Goal: Check status: Check status

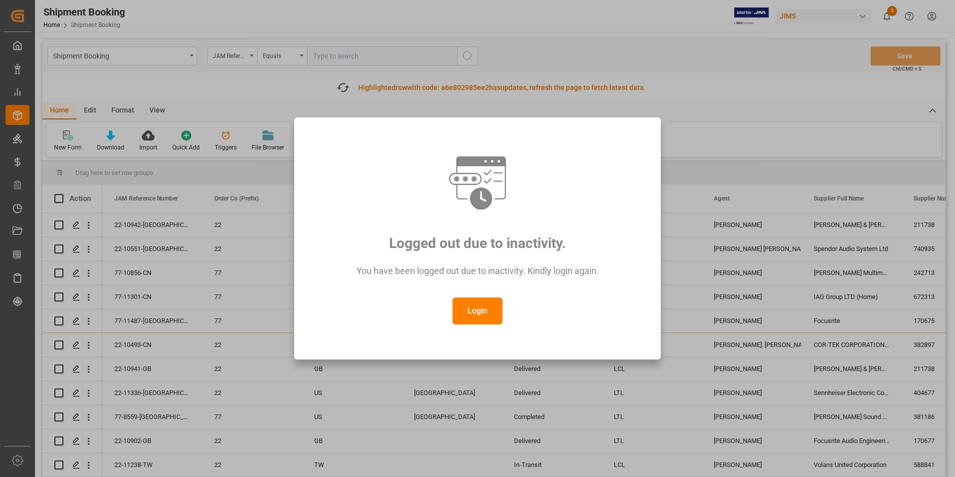
click at [473, 310] on button "Login" at bounding box center [478, 310] width 50 height 27
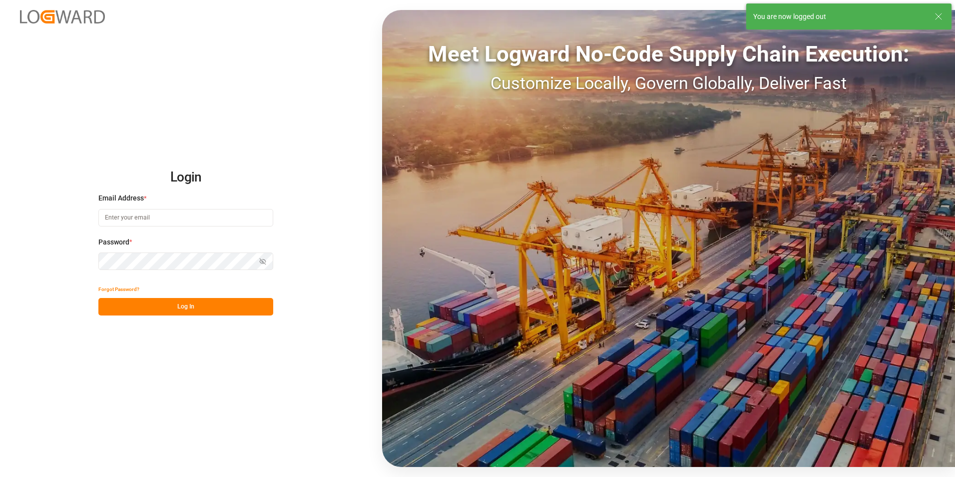
type input "jacques.denis@jamindustries.com"
click at [180, 307] on button "Log In" at bounding box center [185, 306] width 175 height 17
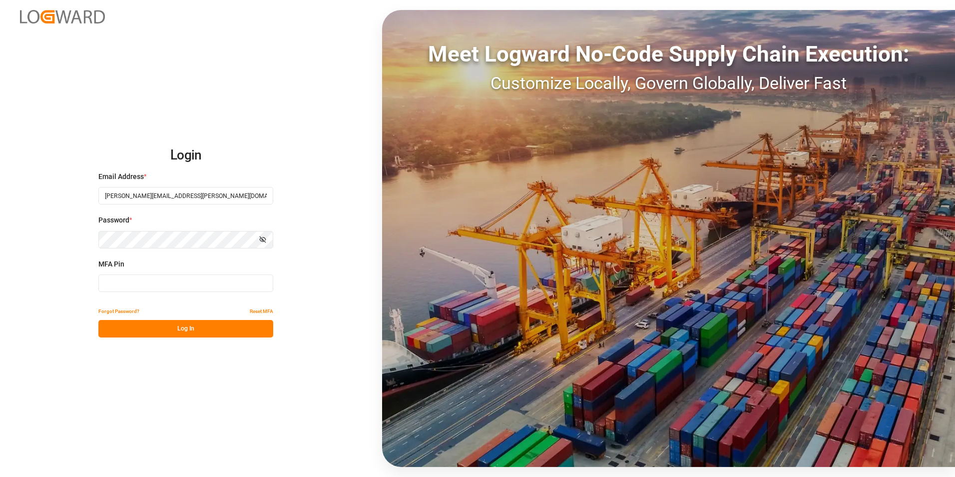
click at [173, 284] on input at bounding box center [185, 282] width 175 height 17
type input "363280"
click at [184, 325] on button "Log In" at bounding box center [185, 328] width 175 height 17
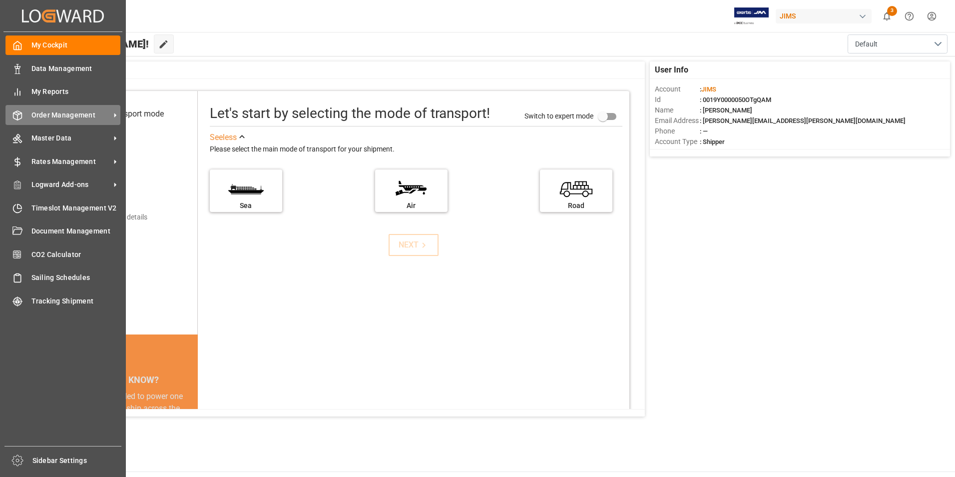
click at [67, 115] on span "Order Management" at bounding box center [70, 115] width 79 height 10
click at [59, 114] on span "Order Management" at bounding box center [70, 115] width 79 height 10
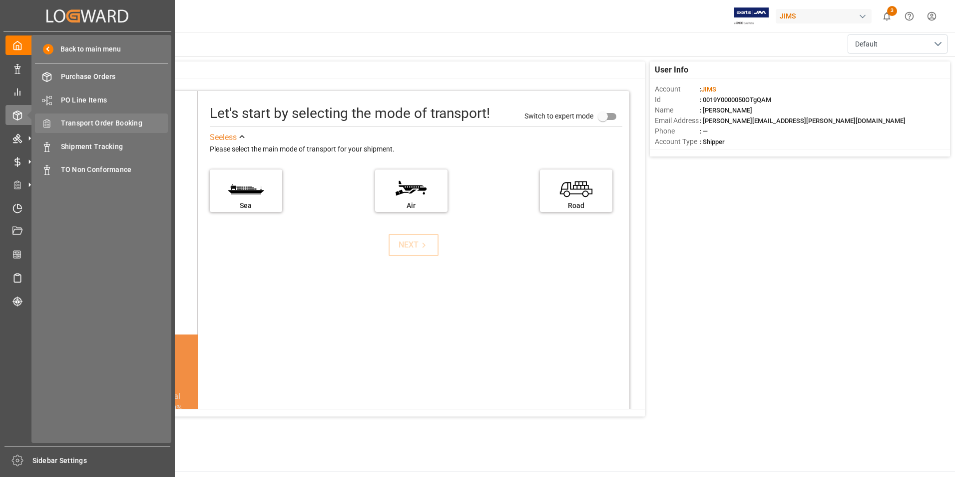
click at [131, 124] on span "Transport Order Booking" at bounding box center [114, 123] width 107 height 10
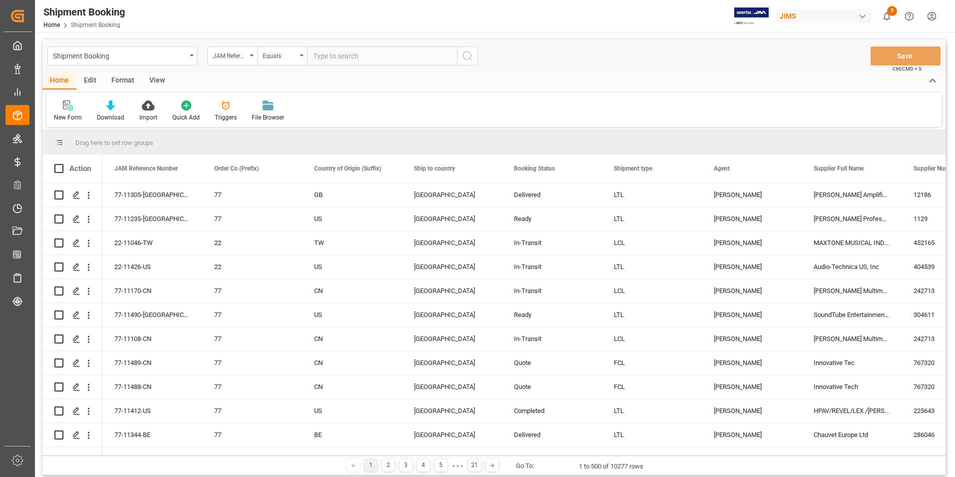
click at [342, 60] on input "text" at bounding box center [382, 55] width 150 height 19
type input "22-9911-CN"
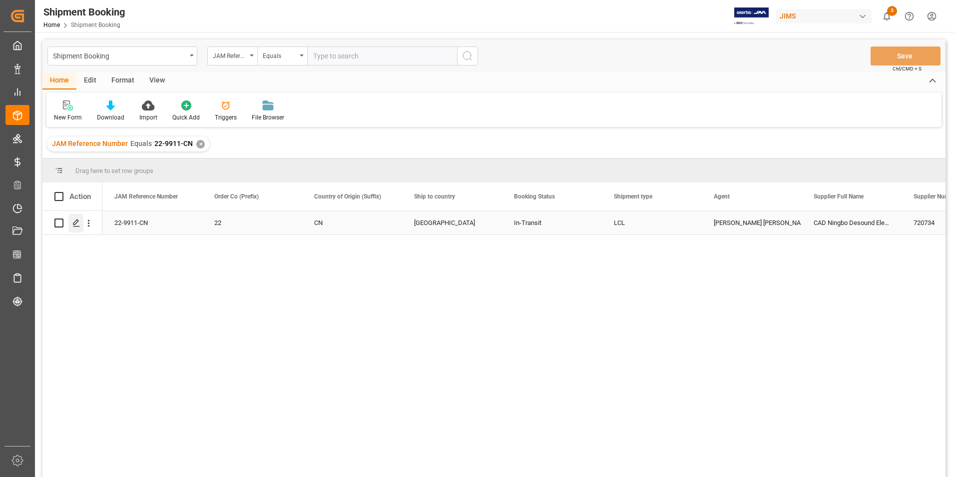
click at [77, 220] on polygon "Press SPACE to select this row." at bounding box center [75, 222] width 5 height 5
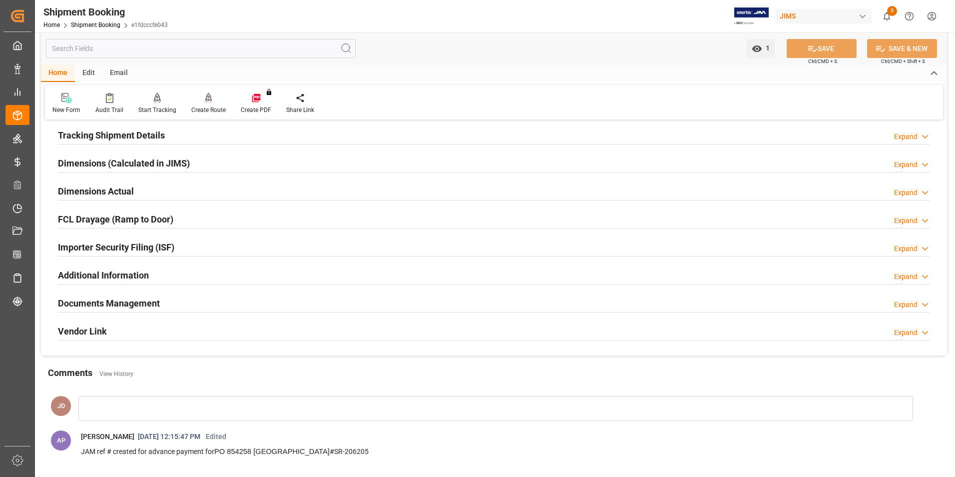
scroll to position [200, 0]
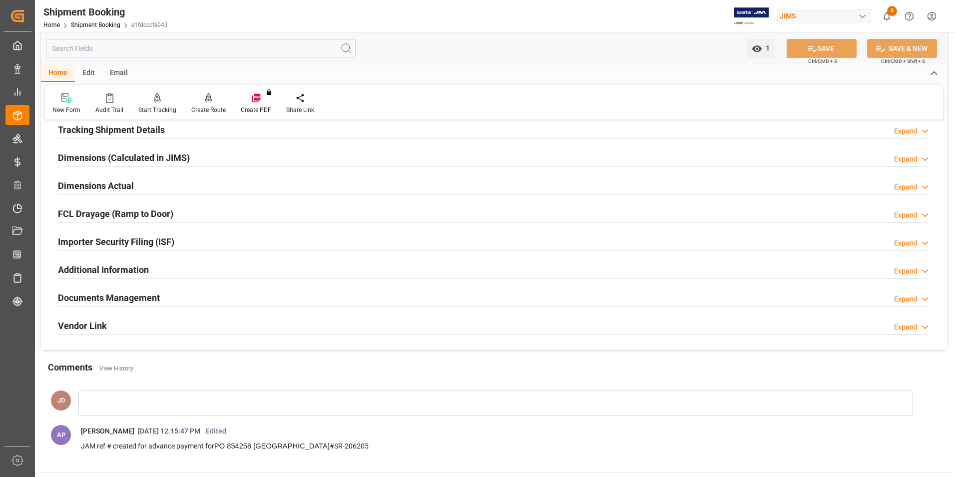
click at [107, 295] on h2 "Documents Management" at bounding box center [109, 297] width 102 height 13
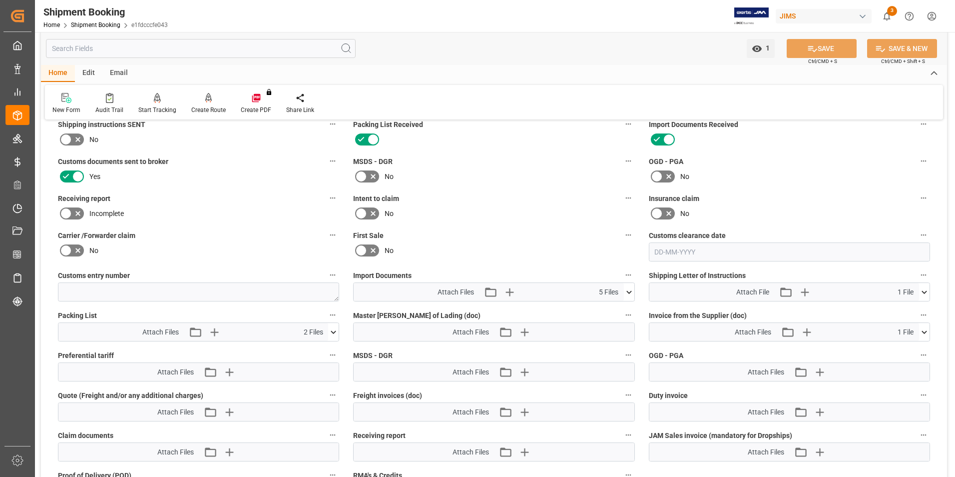
scroll to position [400, 0]
click at [629, 286] on icon at bounding box center [629, 290] width 10 height 10
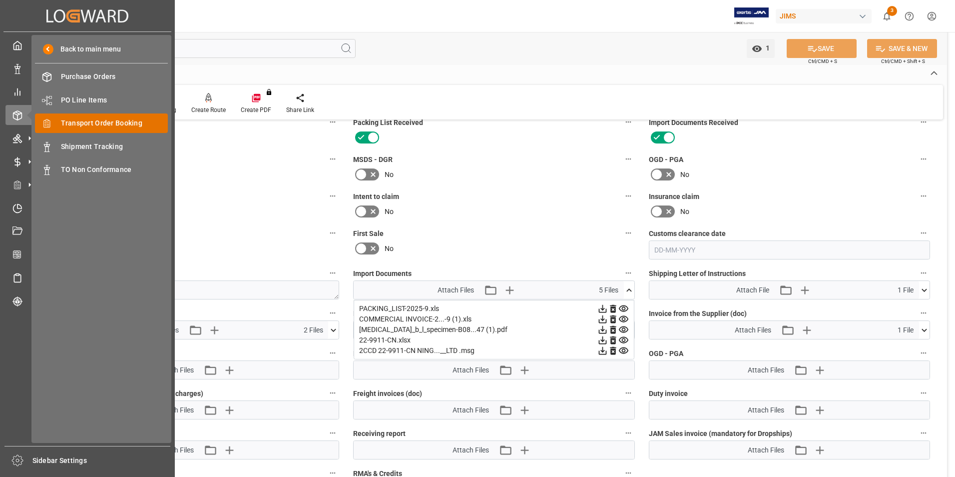
click at [111, 120] on span "Transport Order Booking" at bounding box center [114, 123] width 107 height 10
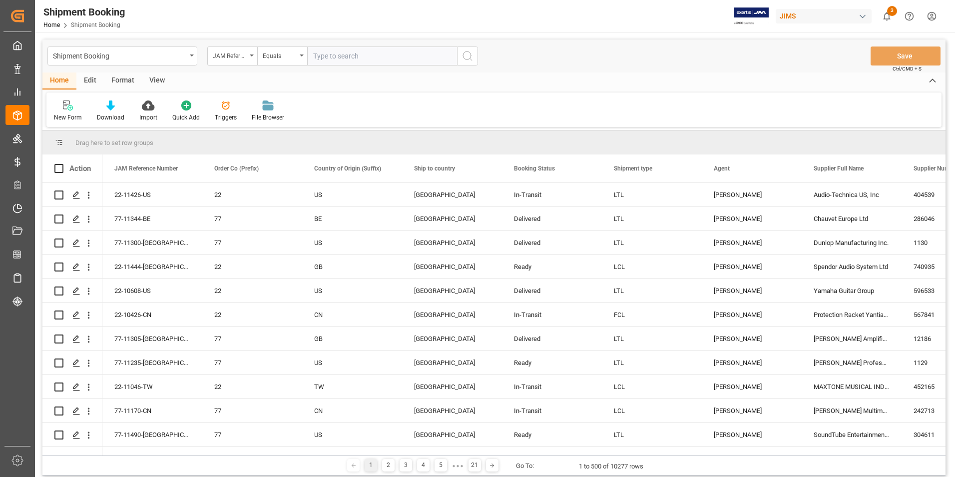
click at [380, 59] on input "text" at bounding box center [382, 55] width 150 height 19
click at [333, 55] on input "text" at bounding box center [382, 55] width 150 height 19
paste input "22-9911-CN"
type input "22-9911-CN"
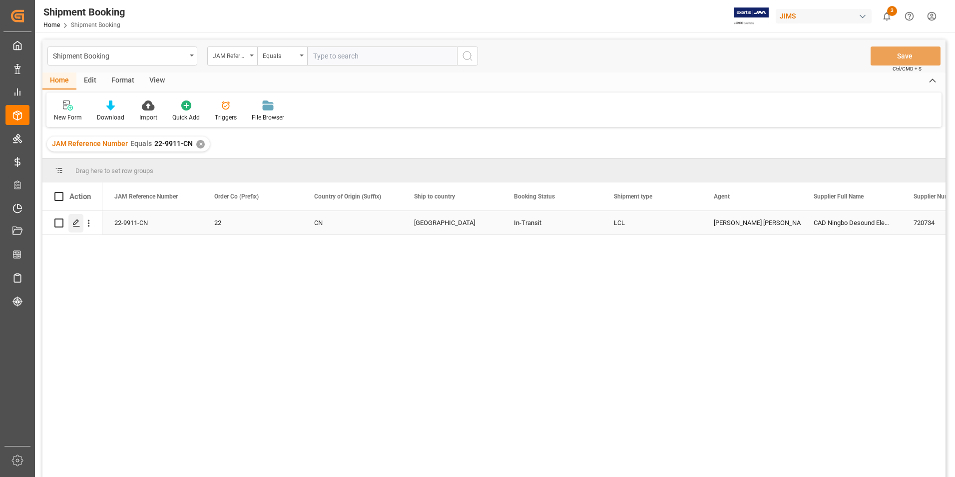
click at [78, 220] on icon "Press SPACE to select this row." at bounding box center [76, 223] width 8 height 8
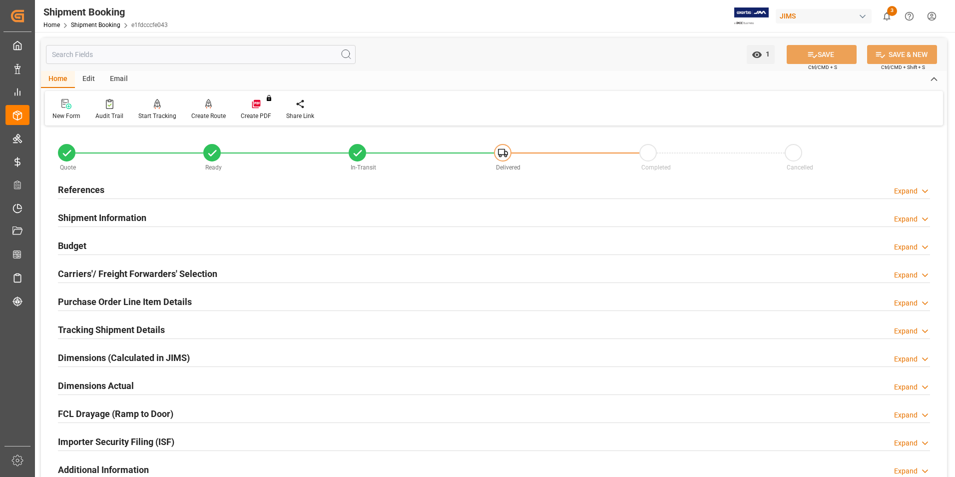
click at [116, 328] on h2 "Tracking Shipment Details" at bounding box center [111, 329] width 107 height 13
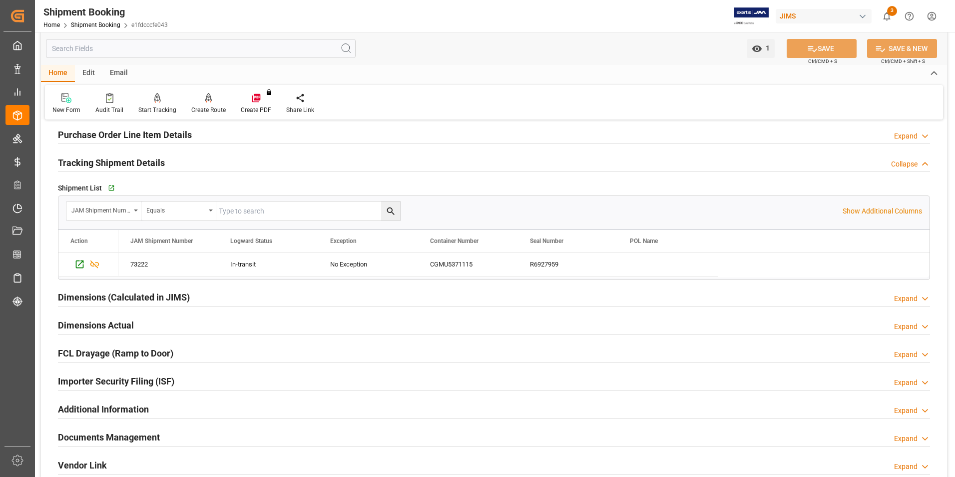
scroll to position [150, 0]
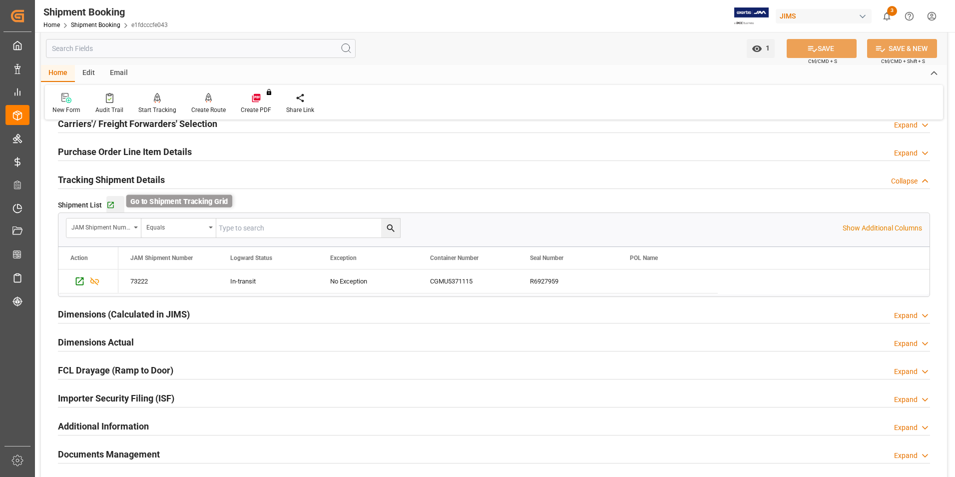
click at [112, 203] on icon "button" at bounding box center [110, 205] width 8 height 8
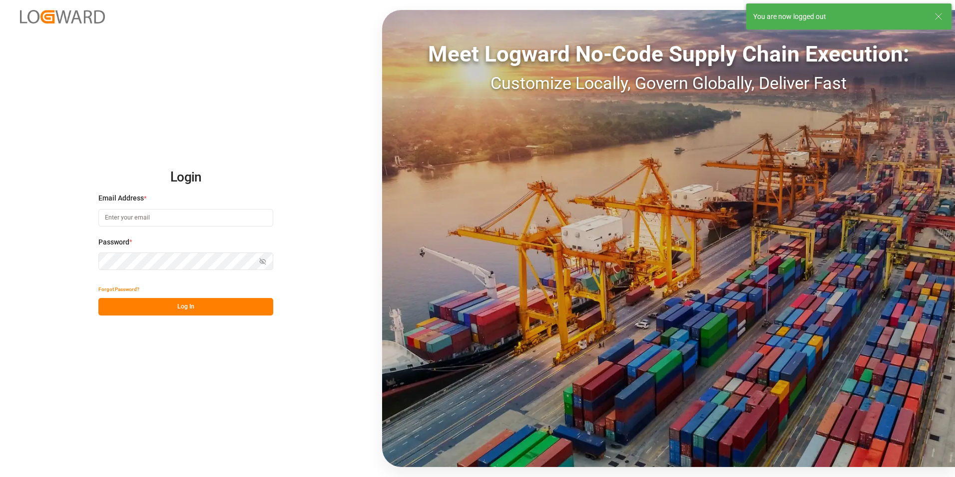
type input "[PERSON_NAME][EMAIL_ADDRESS][PERSON_NAME][DOMAIN_NAME]"
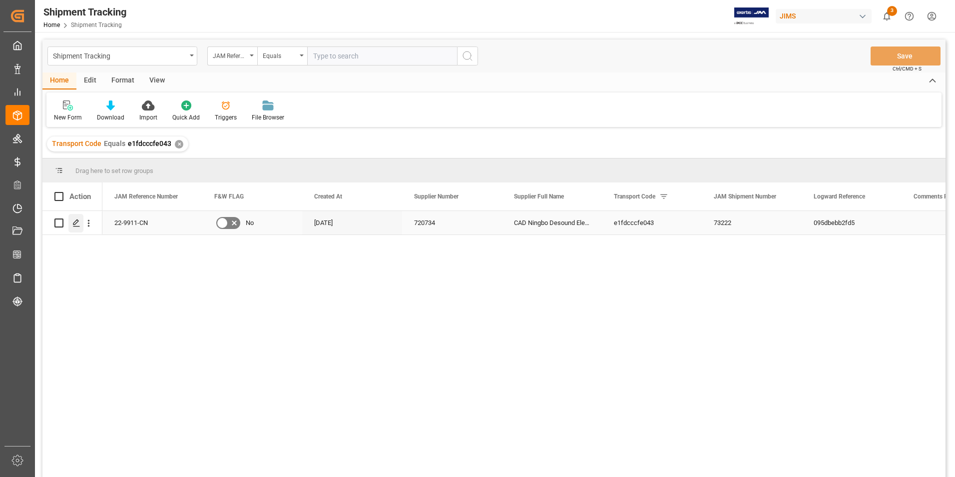
click at [75, 222] on polygon "Press SPACE to select this row." at bounding box center [75, 222] width 5 height 5
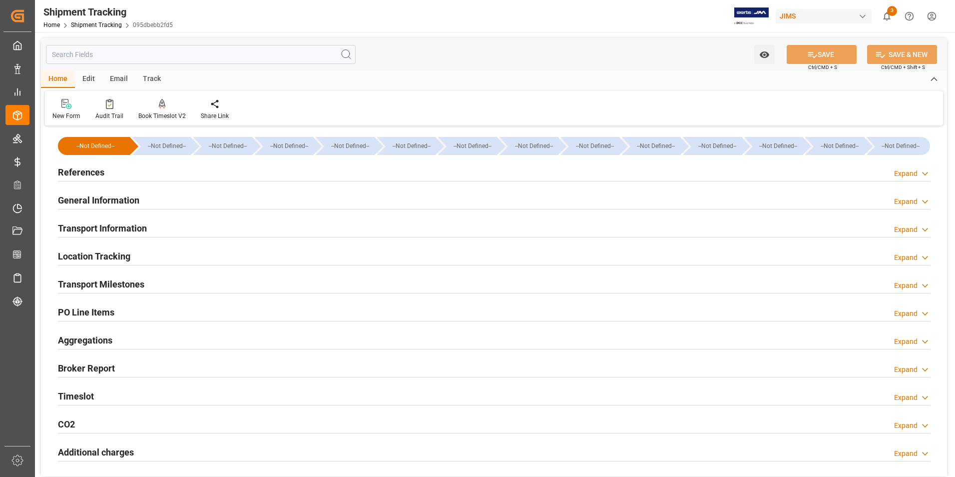
type input "[DATE] 00:00"
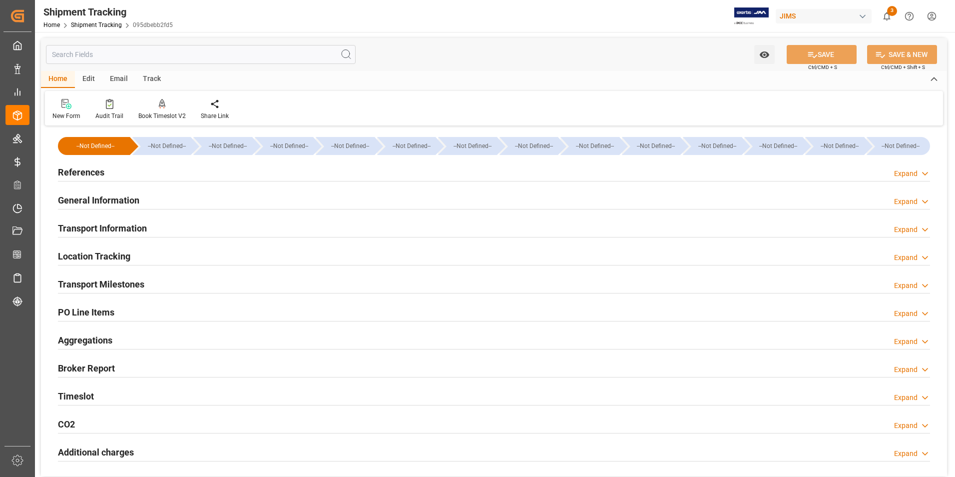
type input "[DATE]"
type input "[DATE] 00:00"
click at [101, 283] on h2 "Transport Milestones" at bounding box center [101, 283] width 86 height 13
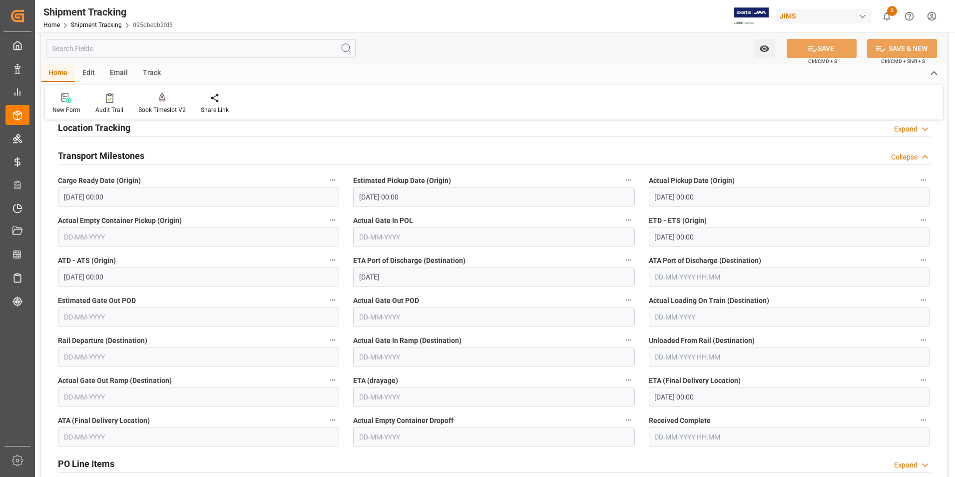
scroll to position [150, 0]
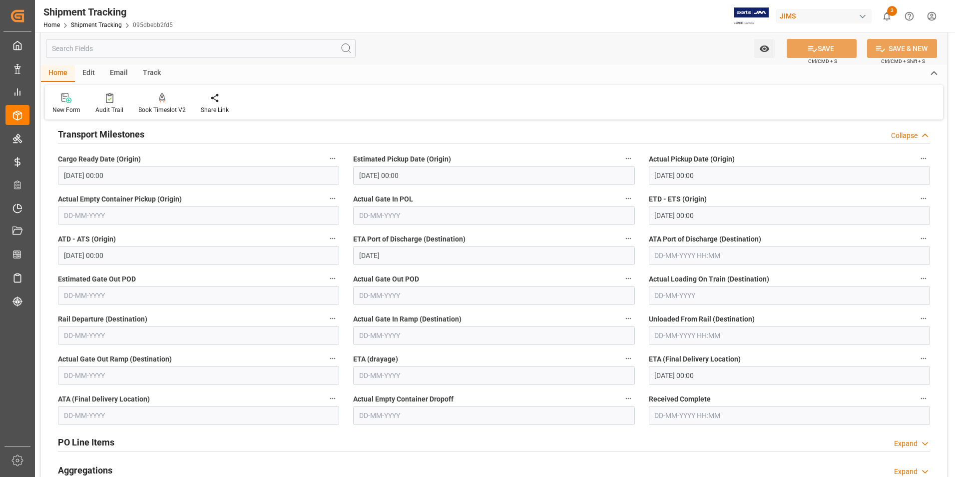
click at [406, 256] on input "[DATE]" at bounding box center [493, 255] width 281 height 19
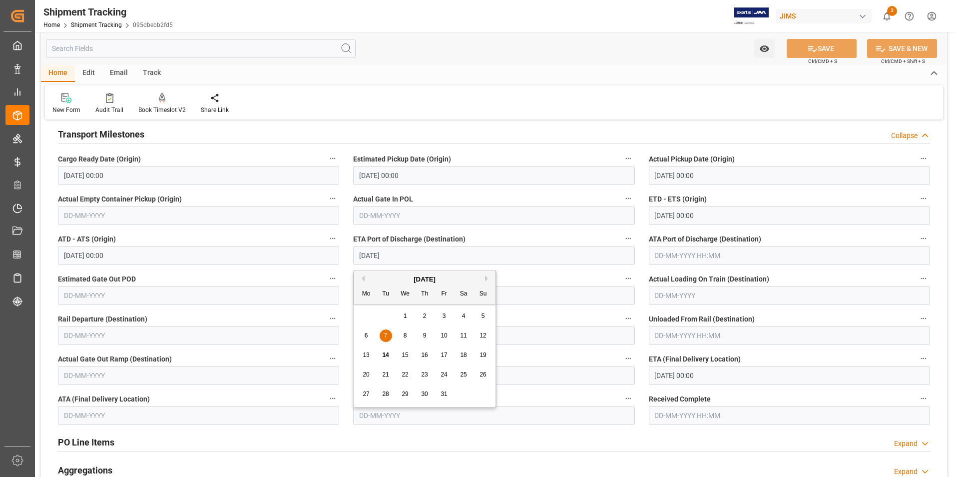
click at [408, 372] on span "22" at bounding box center [405, 374] width 6 height 7
type input "[DATE]"
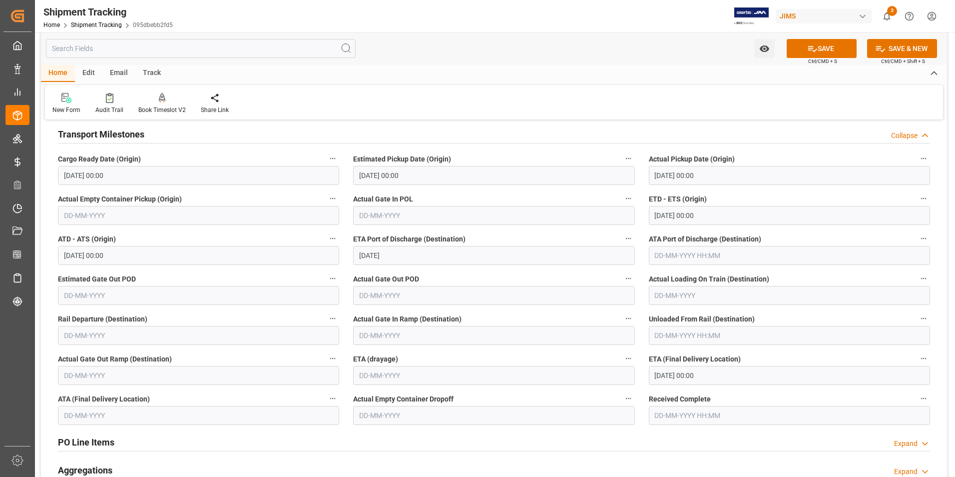
click at [717, 376] on input "[DATE] 00:00" at bounding box center [789, 375] width 281 height 19
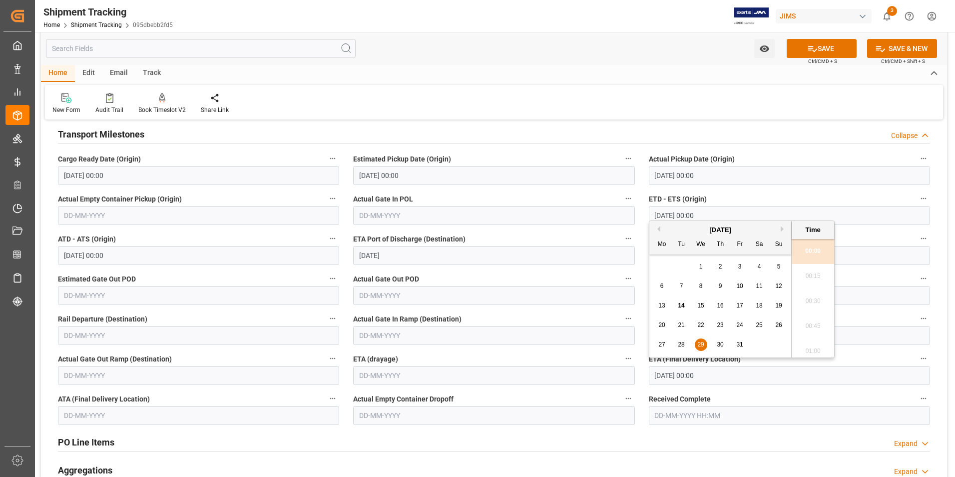
click at [782, 225] on div "[DATE]" at bounding box center [720, 230] width 142 height 10
click at [785, 227] on button "Next Month" at bounding box center [784, 229] width 6 height 6
click at [723, 285] on div "6" at bounding box center [720, 286] width 12 height 12
type input "[DATE] 00:00"
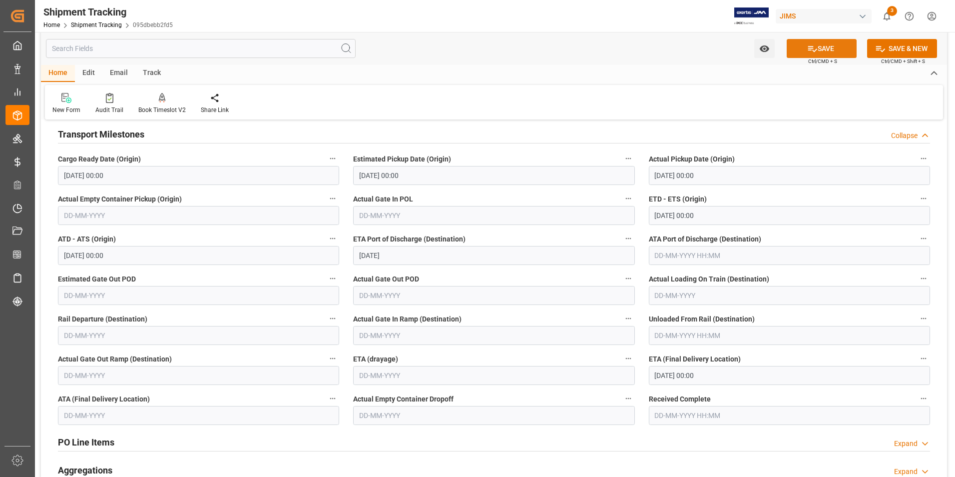
click at [819, 47] on button "SAVE" at bounding box center [822, 48] width 70 height 19
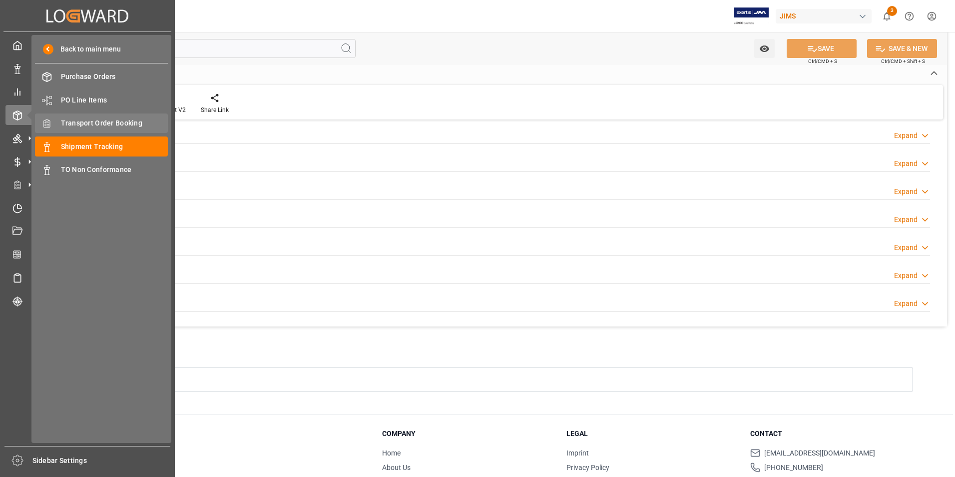
click at [96, 123] on span "Transport Order Booking" at bounding box center [114, 123] width 107 height 10
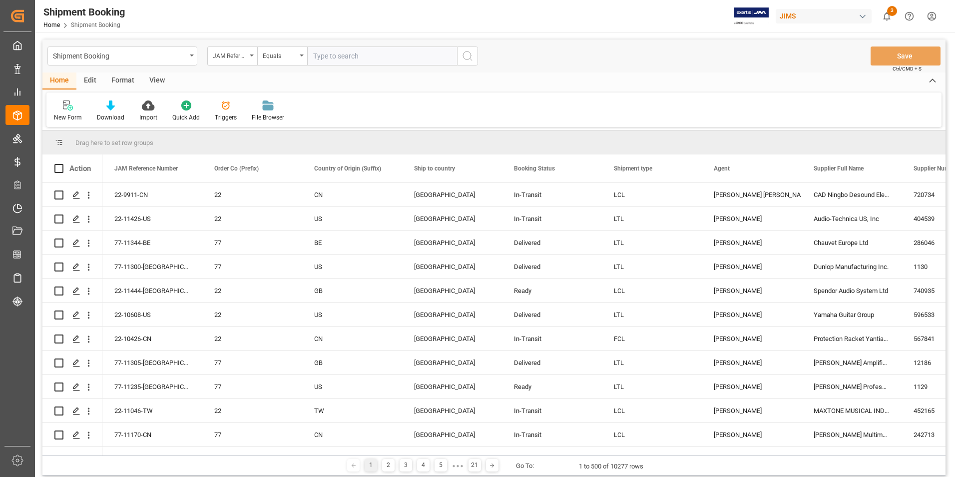
click at [331, 55] on input "text" at bounding box center [382, 55] width 150 height 19
paste input "22-11013-DE"
type input "22-11013-DE"
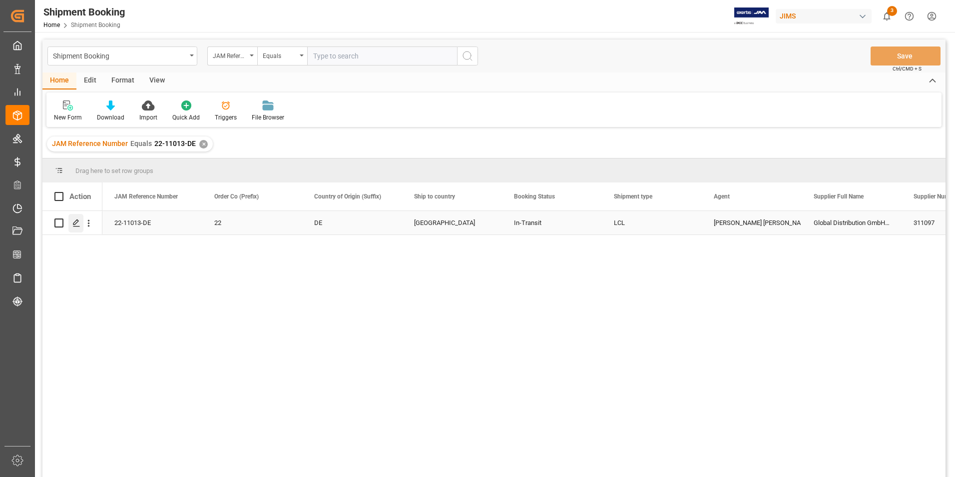
click at [77, 221] on icon "Press SPACE to select this row." at bounding box center [76, 223] width 8 height 8
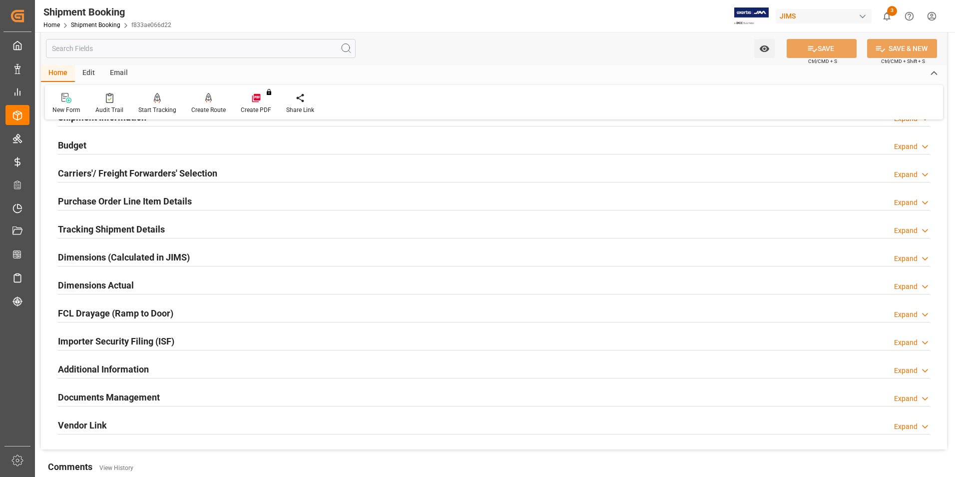
scroll to position [200, 0]
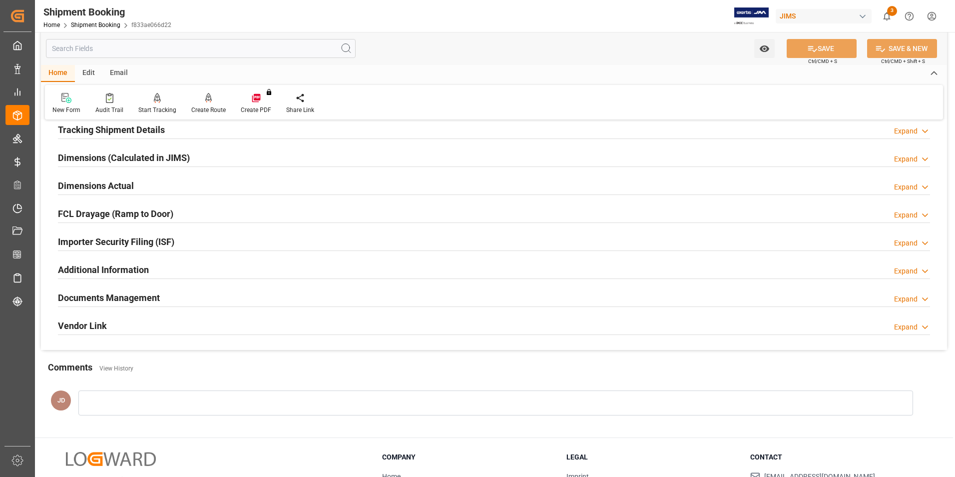
click at [88, 300] on h2 "Documents Management" at bounding box center [109, 297] width 102 height 13
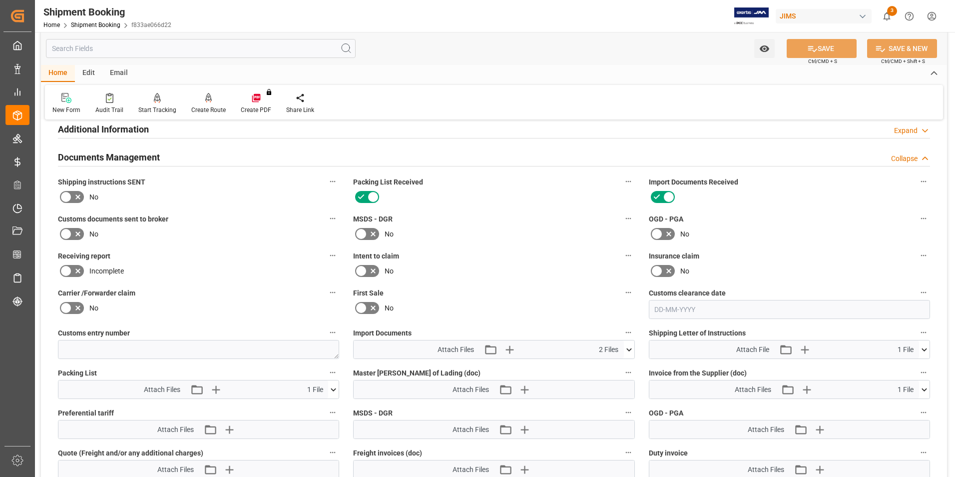
scroll to position [350, 0]
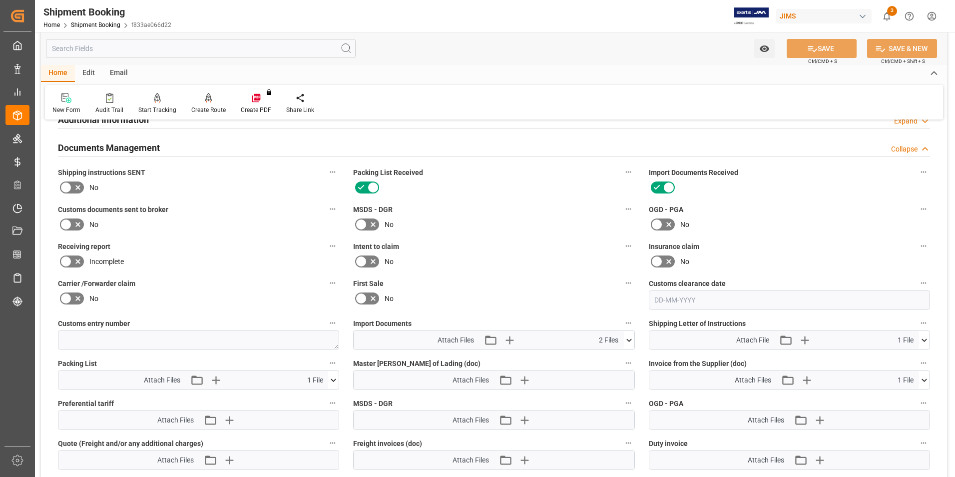
click at [633, 337] on icon at bounding box center [629, 340] width 10 height 10
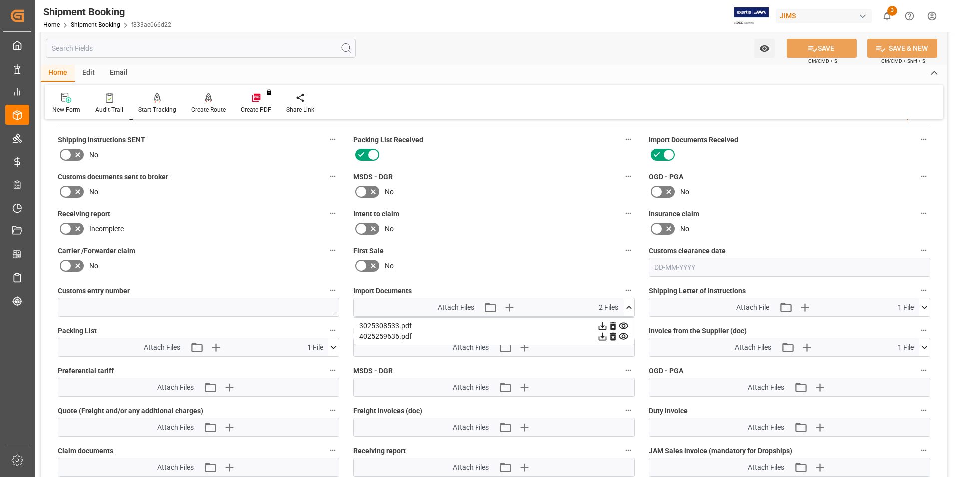
scroll to position [400, 0]
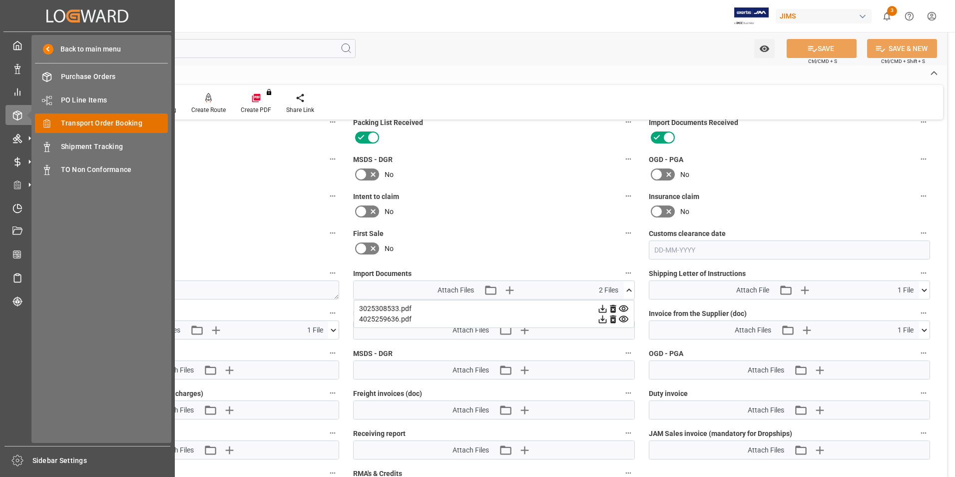
click at [148, 123] on span "Transport Order Booking" at bounding box center [114, 123] width 107 height 10
